Goal: Find specific page/section: Find specific page/section

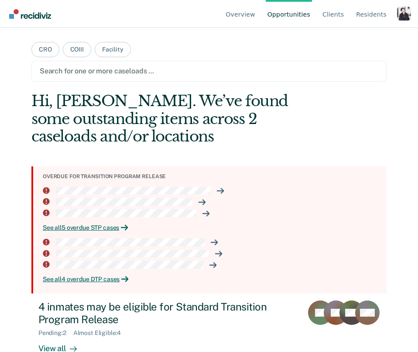
scroll to position [104, 0]
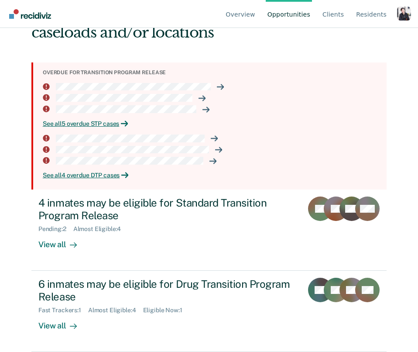
click at [304, 38] on div "Hi, [PERSON_NAME]. We’ve found some outstanding items across 2 caseloads and/or…" at bounding box center [173, 14] width 284 height 53
